Goal: Task Accomplishment & Management: Complete application form

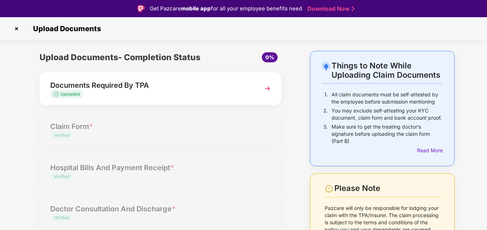
click at [17, 30] on img at bounding box center [16, 28] width 11 height 11
click at [18, 29] on img at bounding box center [16, 28] width 11 height 11
click at [16, 28] on img at bounding box center [16, 28] width 11 height 11
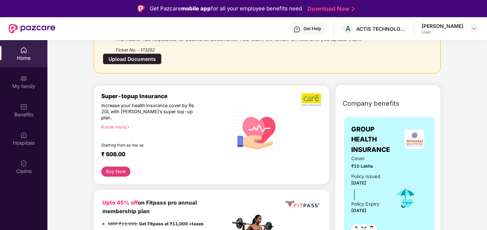
scroll to position [72, 0]
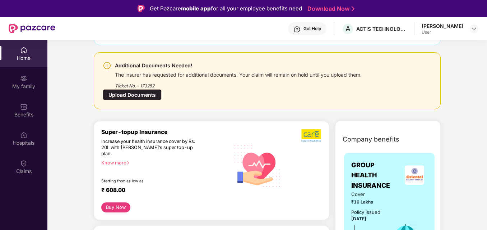
click at [198, 82] on div "Ticket No. - 173252" at bounding box center [238, 83] width 246 height 11
click at [129, 96] on div "Upload Documents" at bounding box center [132, 94] width 59 height 11
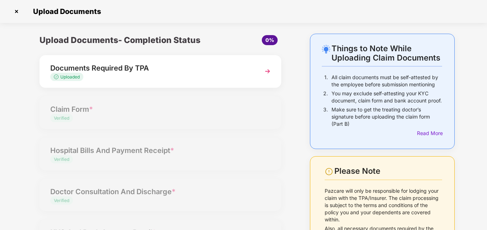
click at [318, 15] on div "Upload Documents" at bounding box center [243, 11] width 465 height 11
